Goal: Check status: Check status

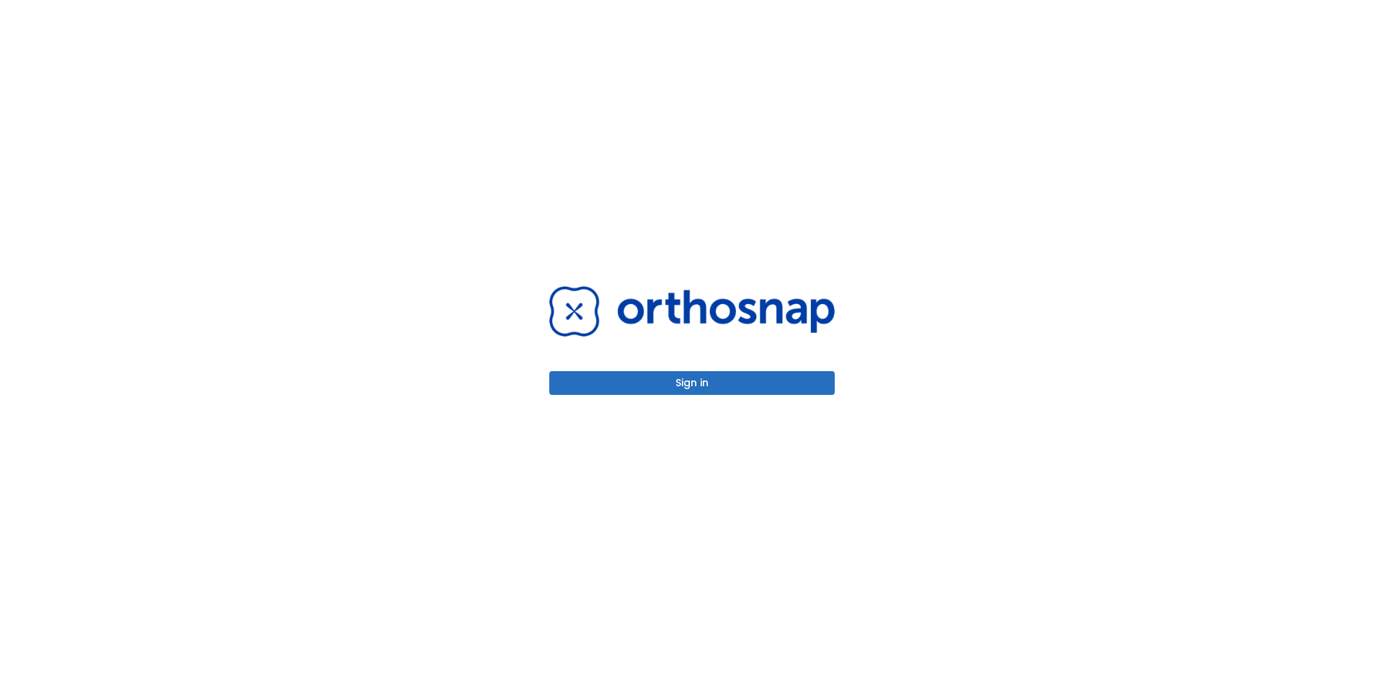
click at [724, 381] on button "Sign in" at bounding box center [691, 383] width 285 height 24
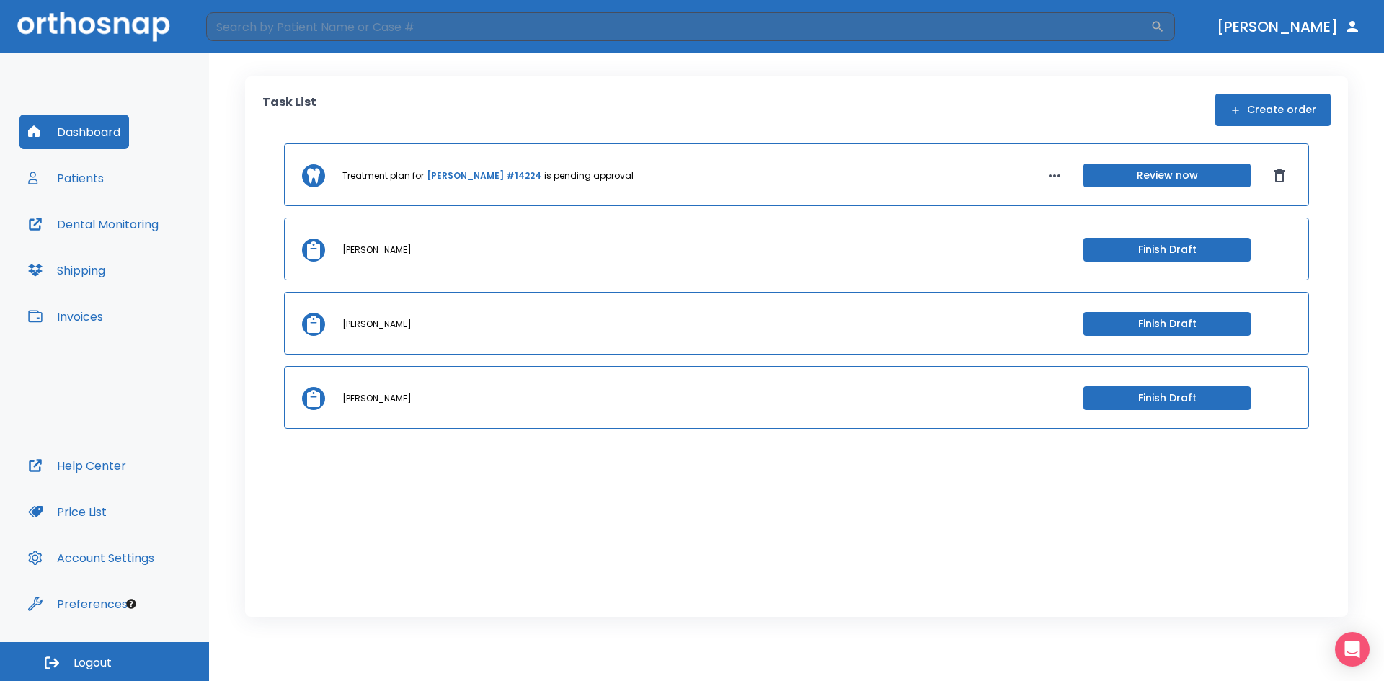
click at [90, 183] on button "Patients" at bounding box center [65, 178] width 93 height 35
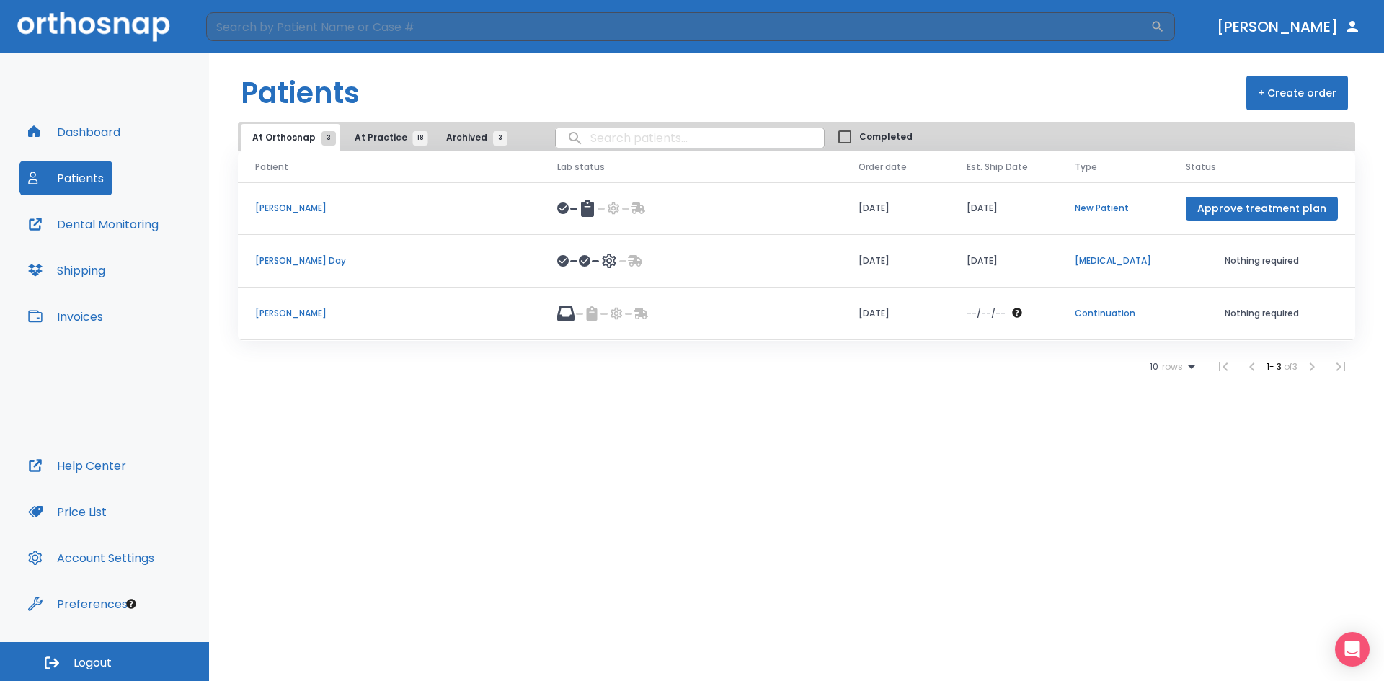
click at [375, 133] on span "At Practice 18" at bounding box center [388, 137] width 66 height 13
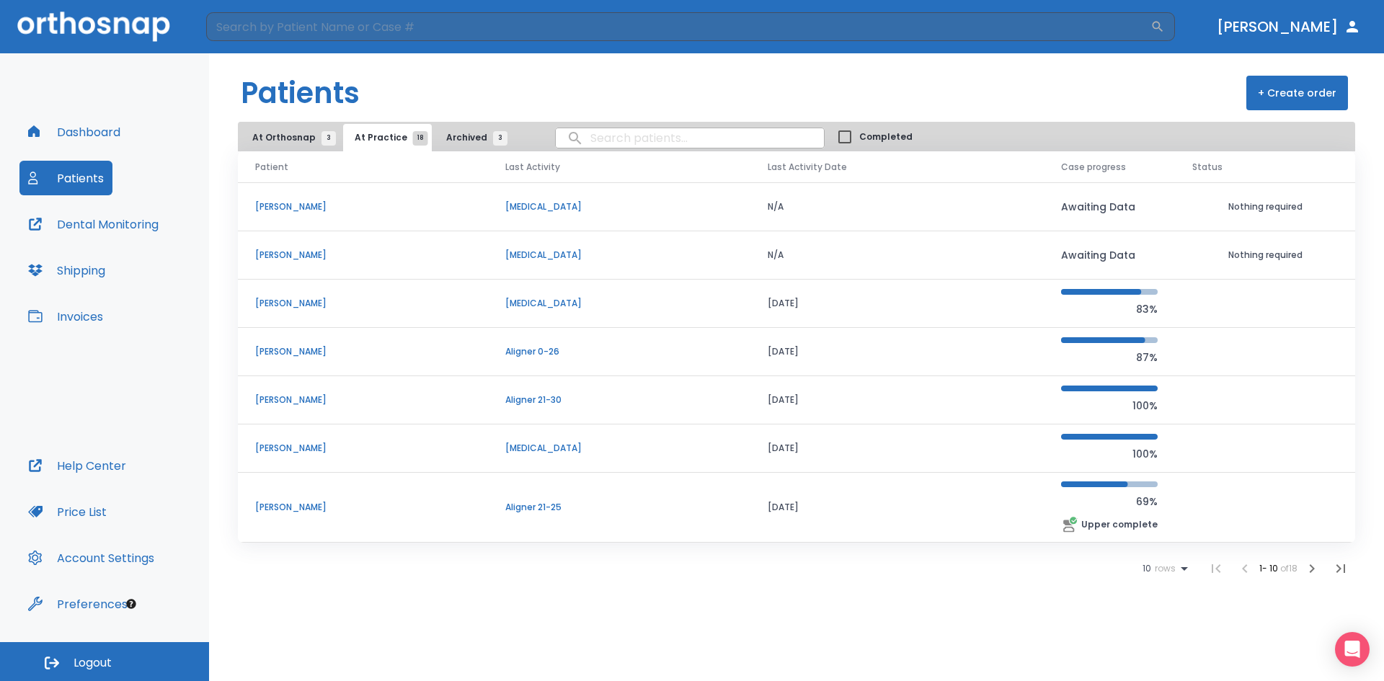
scroll to position [145, 0]
click at [1307, 564] on icon "button" at bounding box center [1311, 568] width 17 height 17
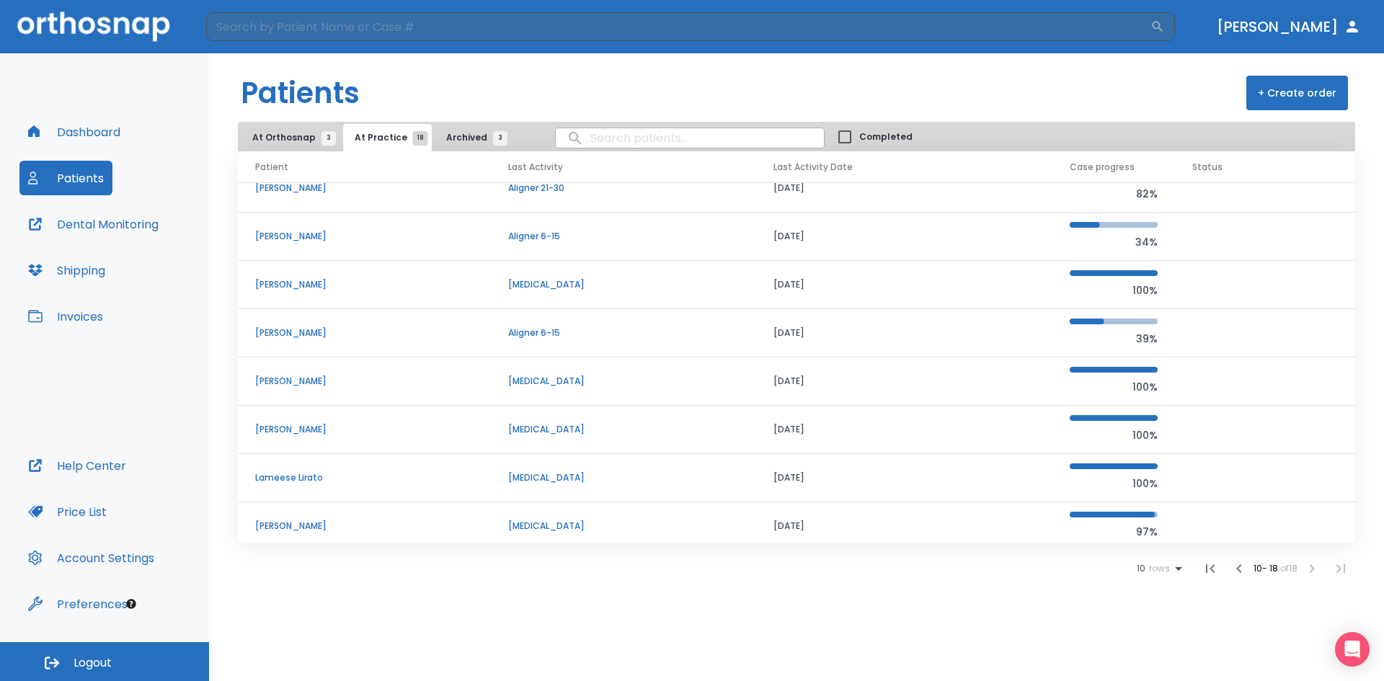
scroll to position [27, 0]
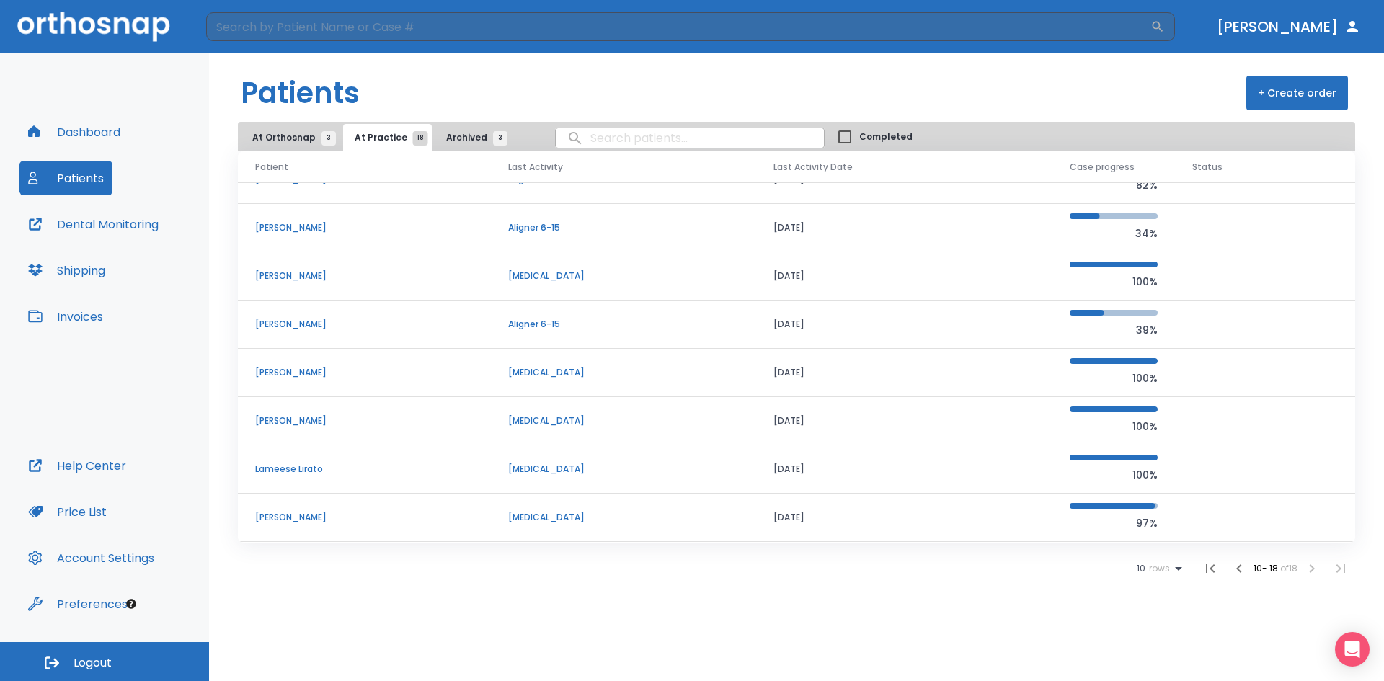
click at [306, 515] on p "[PERSON_NAME]" at bounding box center [364, 517] width 218 height 13
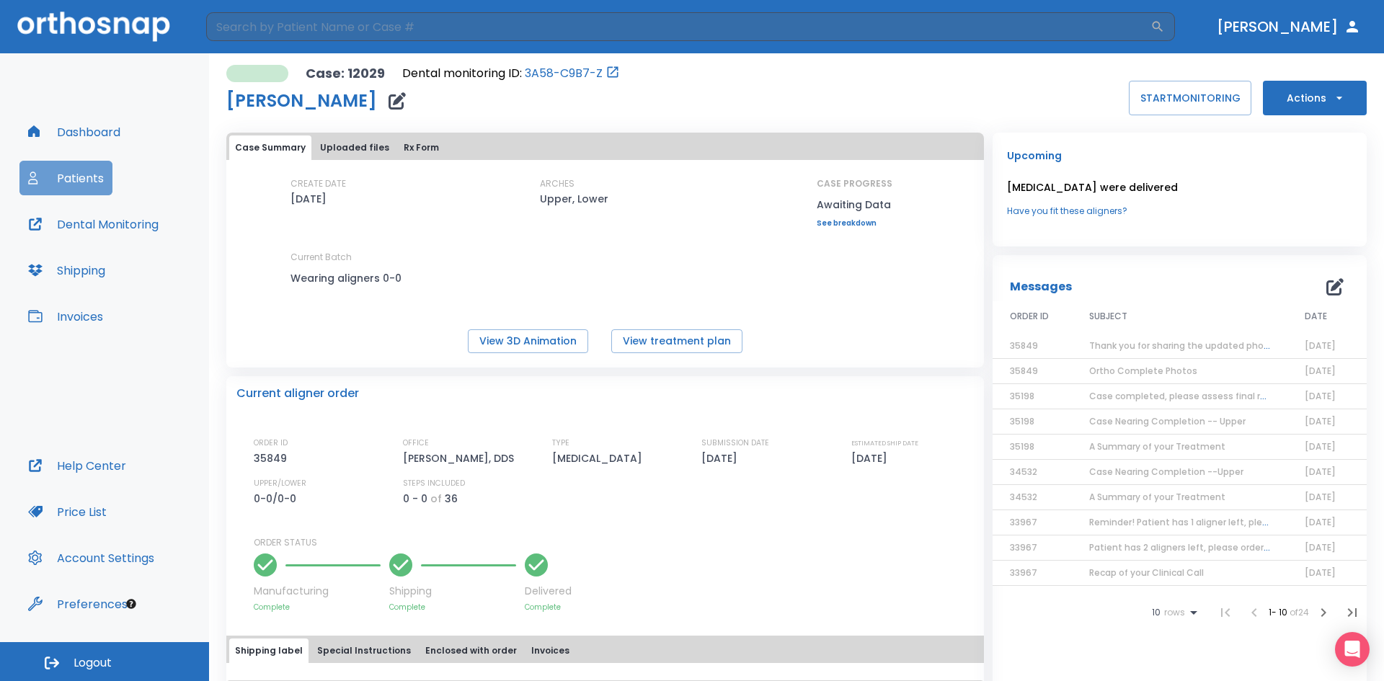
click at [83, 176] on button "Patients" at bounding box center [65, 178] width 93 height 35
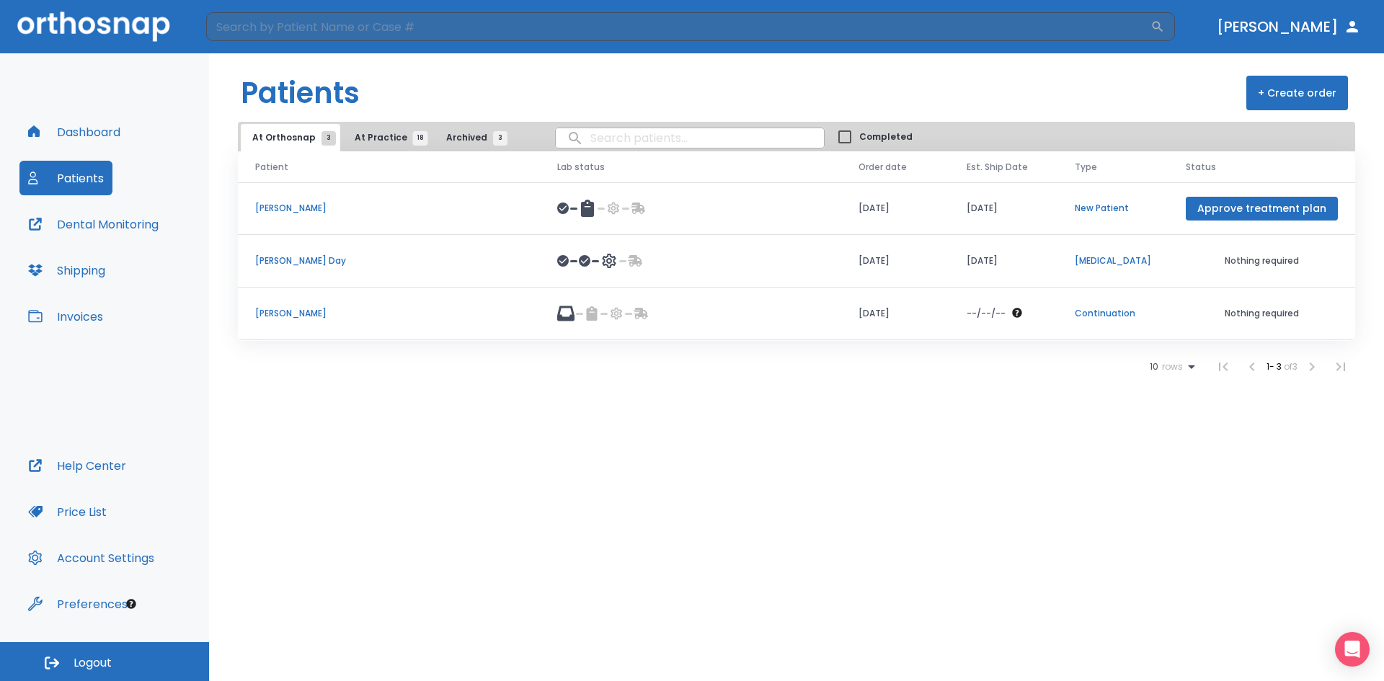
click at [830, 135] on input "Completed" at bounding box center [844, 137] width 29 height 29
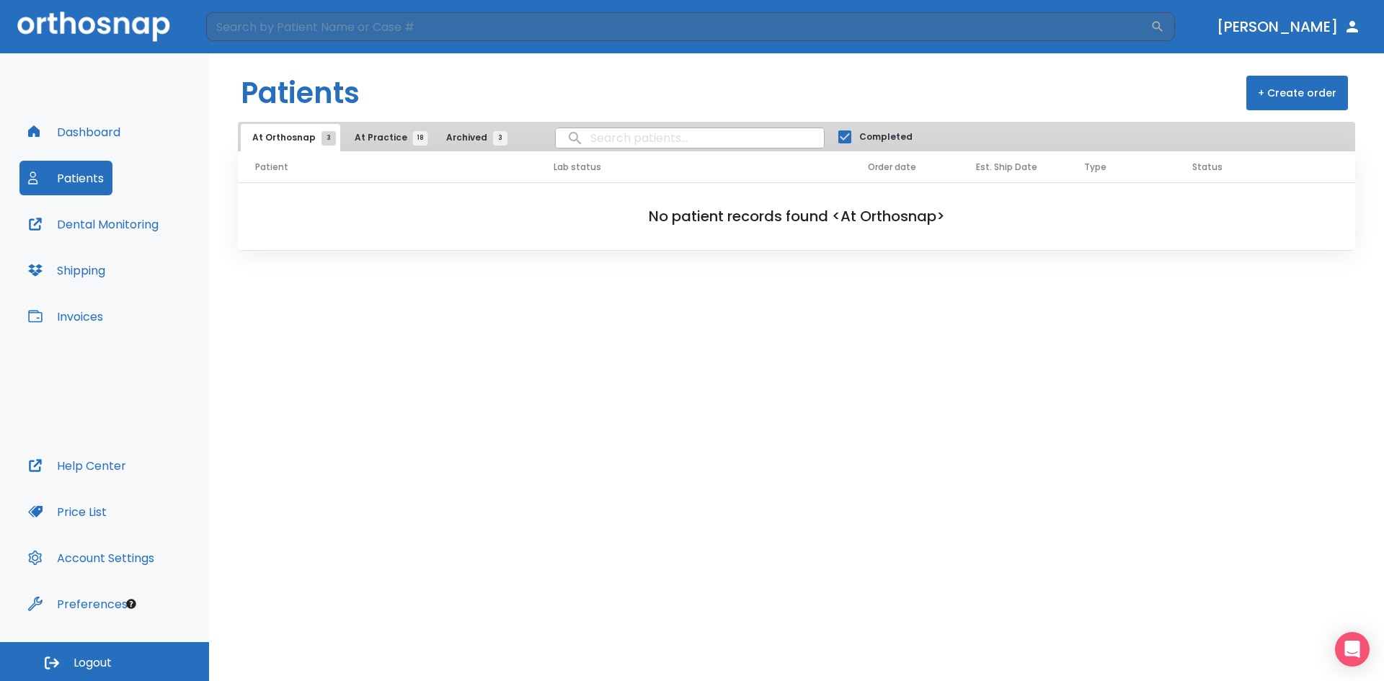
click at [830, 138] on input "Completed" at bounding box center [844, 137] width 29 height 29
checkbox input "false"
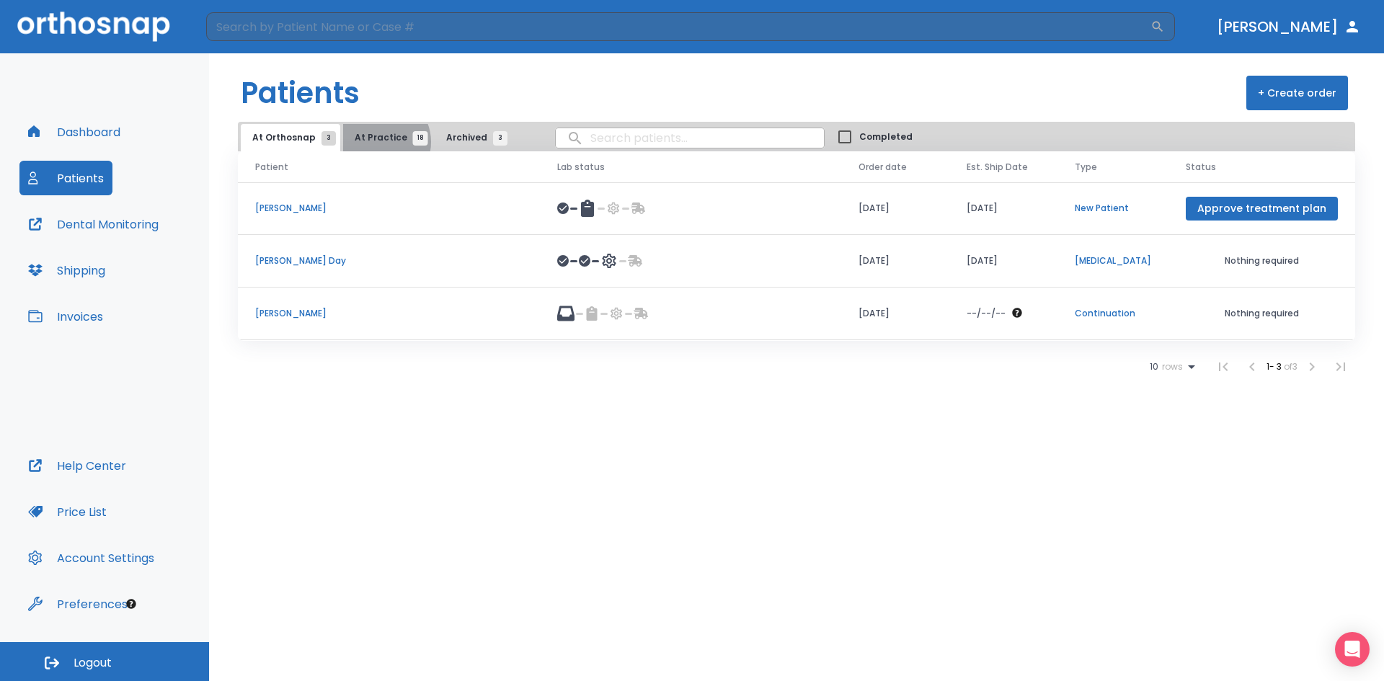
click at [374, 142] on span "At Practice 18" at bounding box center [388, 137] width 66 height 13
